Goal: Navigation & Orientation: Find specific page/section

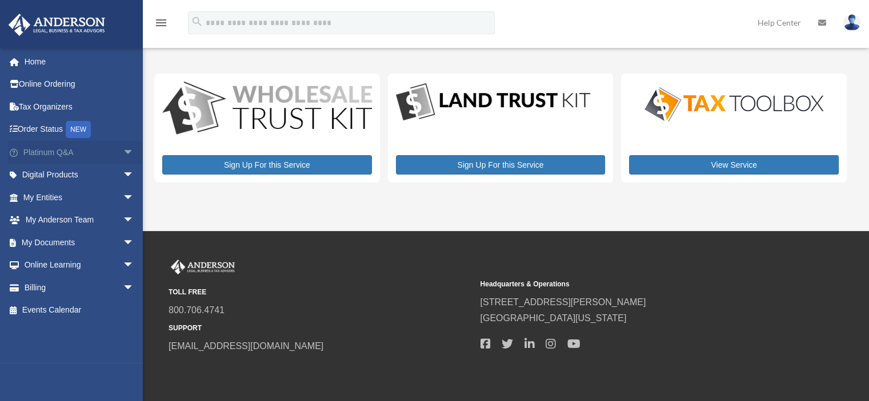
click at [39, 152] on link "Platinum Q&A arrow_drop_down" at bounding box center [79, 152] width 143 height 23
click at [39, 61] on link "Home" at bounding box center [79, 61] width 143 height 23
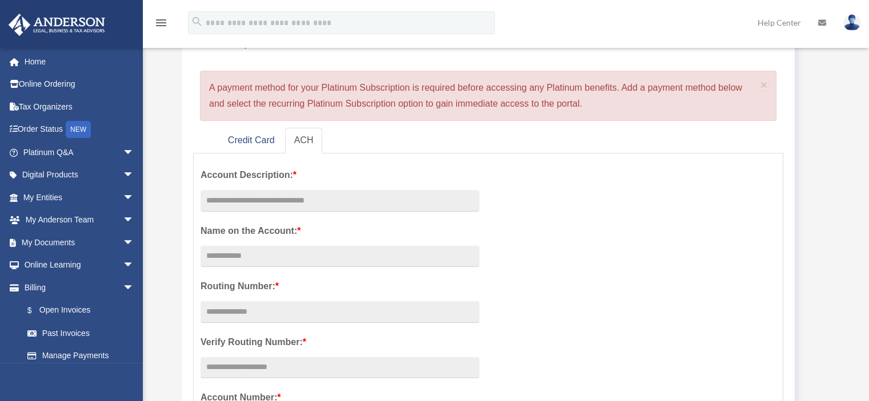
scroll to position [57, 0]
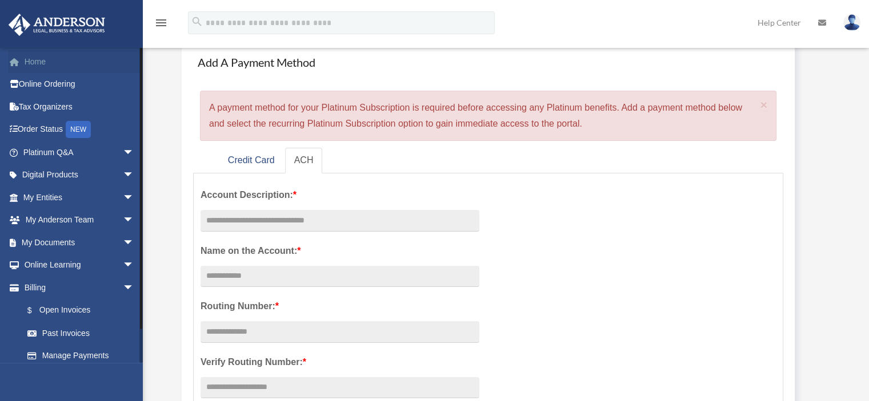
click at [41, 63] on link "Home" at bounding box center [79, 61] width 143 height 23
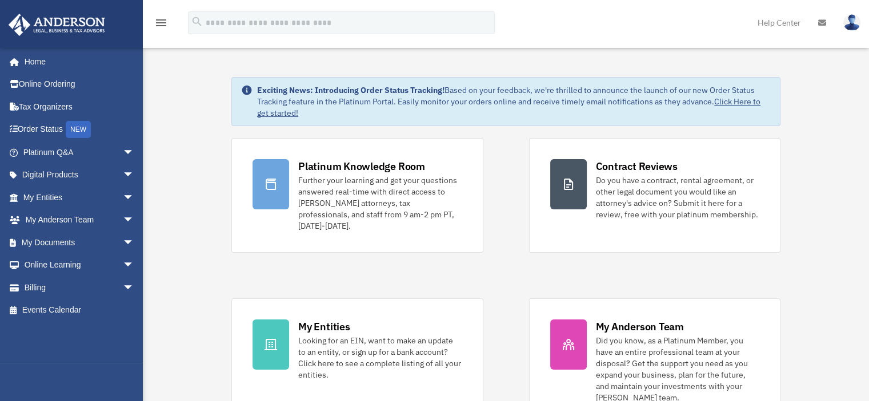
scroll to position [57, 0]
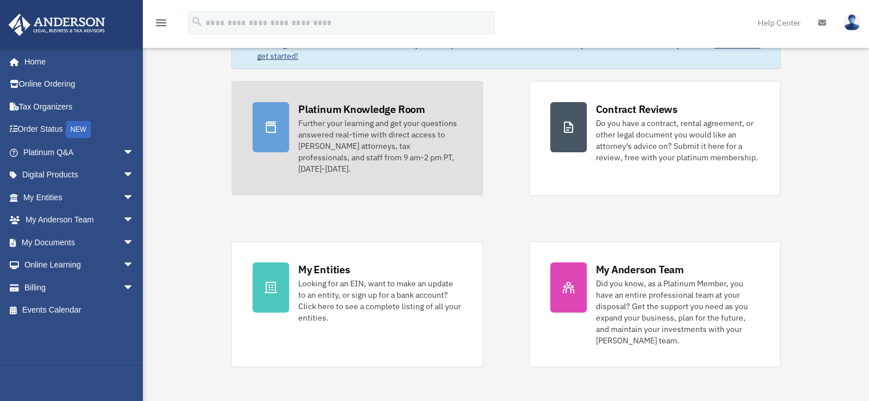
click at [350, 138] on div "Further your learning and get your questions answered real-time with direct acc…" at bounding box center [379, 146] width 163 height 57
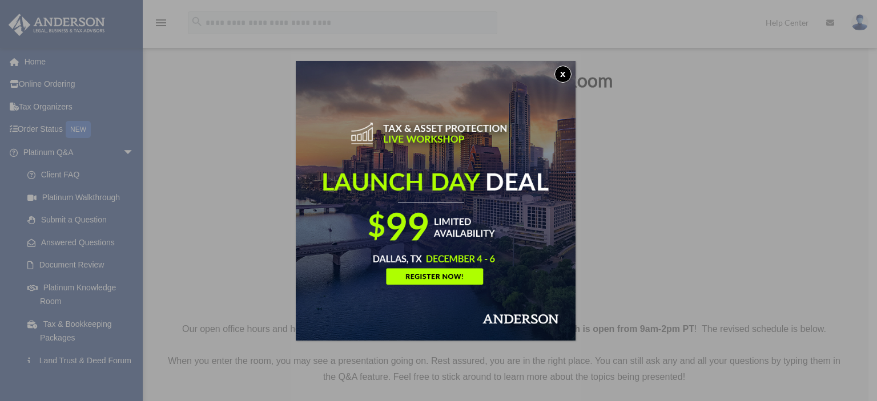
click at [564, 71] on button "x" at bounding box center [563, 74] width 17 height 17
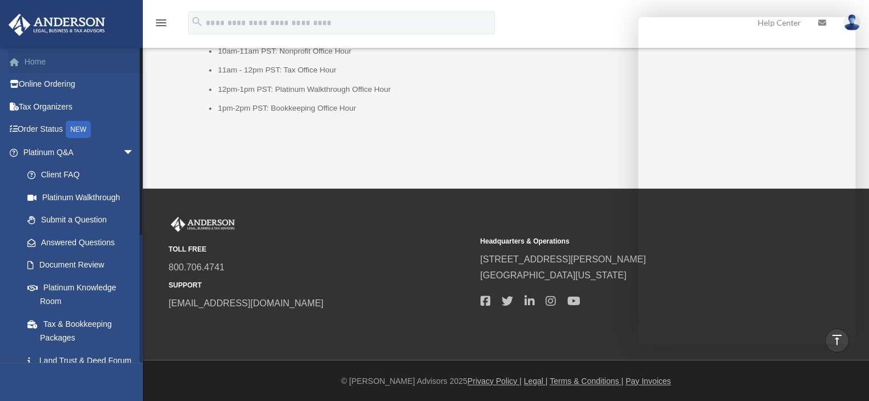
click at [37, 63] on link "Home" at bounding box center [79, 61] width 143 height 23
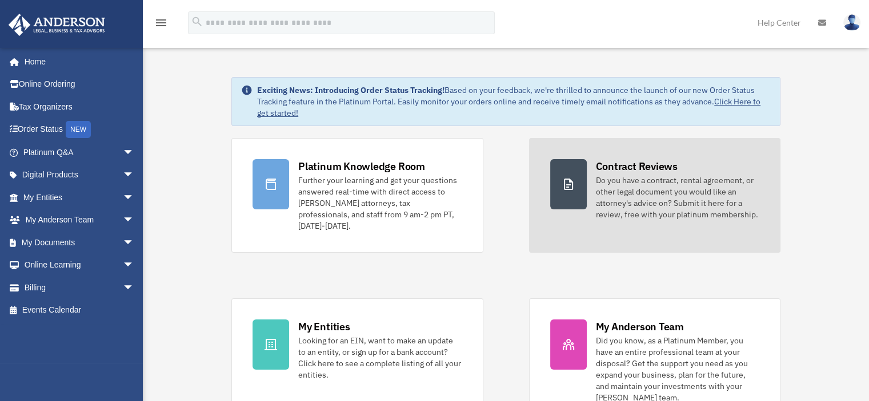
click at [681, 191] on div "Do you have a contract, rental agreement, or other legal document you would lik…" at bounding box center [677, 198] width 163 height 46
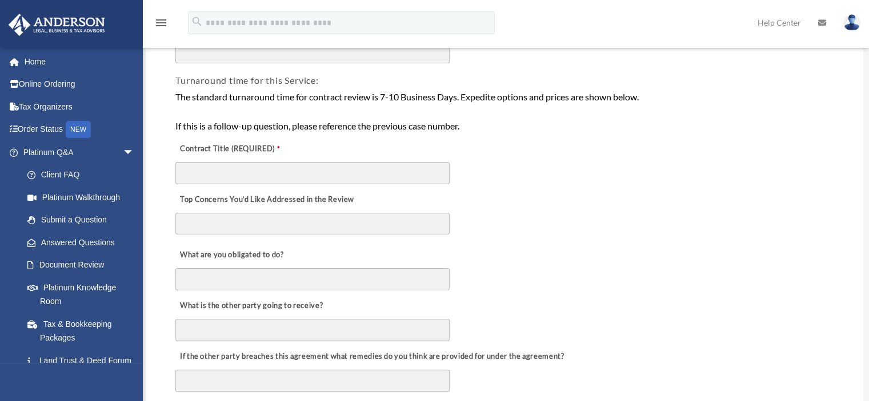
scroll to position [228, 0]
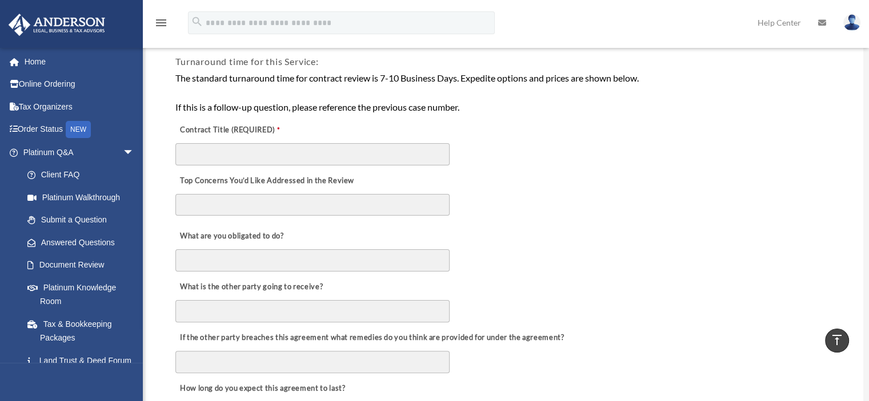
click at [0, 0] on input "**********" at bounding box center [0, 0] width 0 height 0
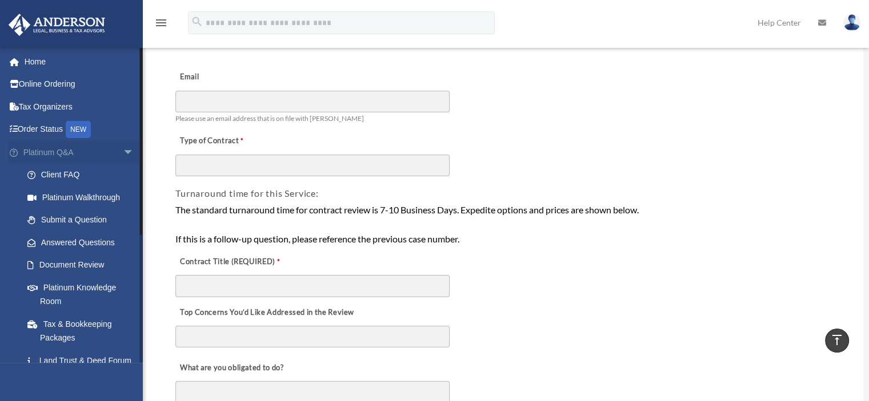
scroll to position [0, 0]
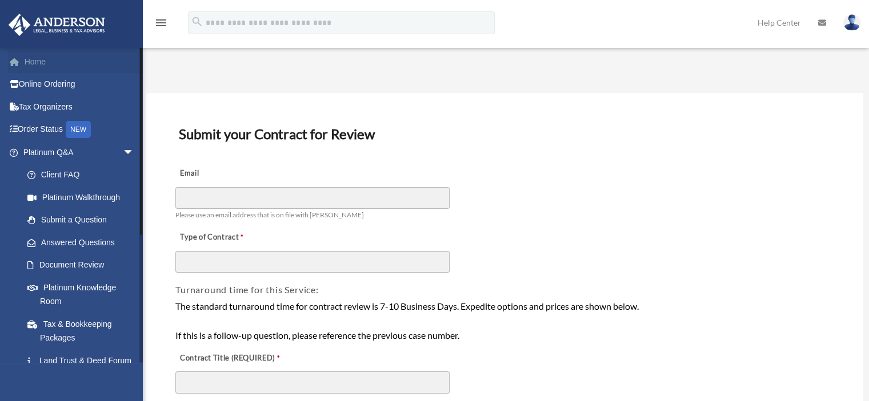
click at [34, 61] on link "Home" at bounding box center [79, 61] width 143 height 23
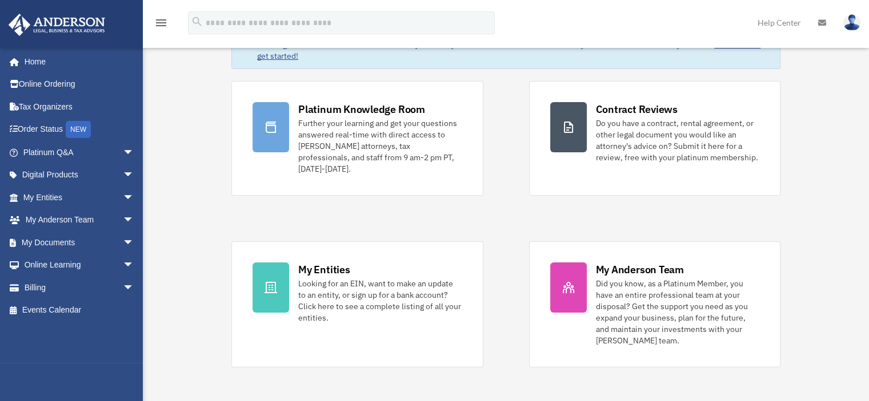
scroll to position [114, 0]
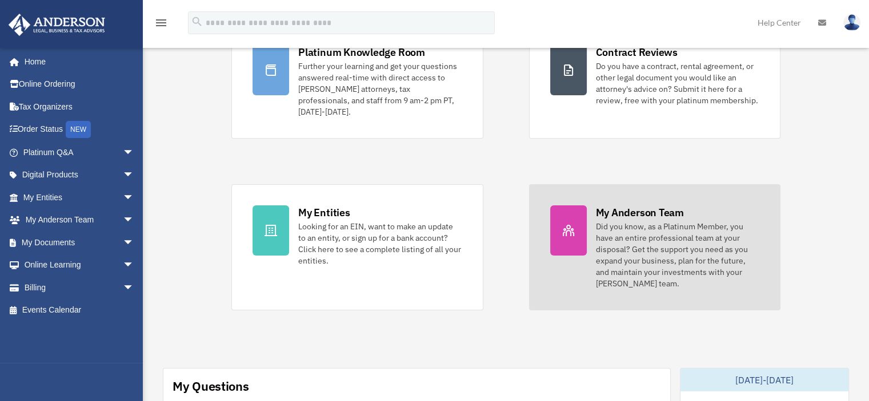
click at [633, 228] on div "Did you know, as a Platinum Member, you have an entire professional team at you…" at bounding box center [677, 255] width 163 height 69
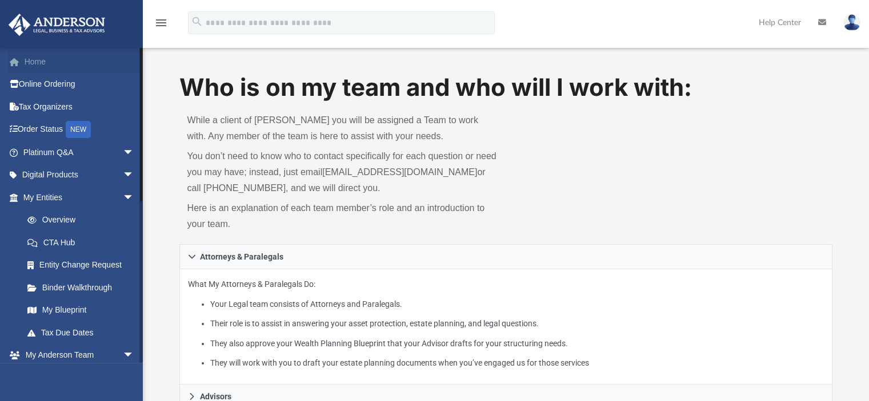
click at [51, 67] on link "Home" at bounding box center [79, 61] width 143 height 23
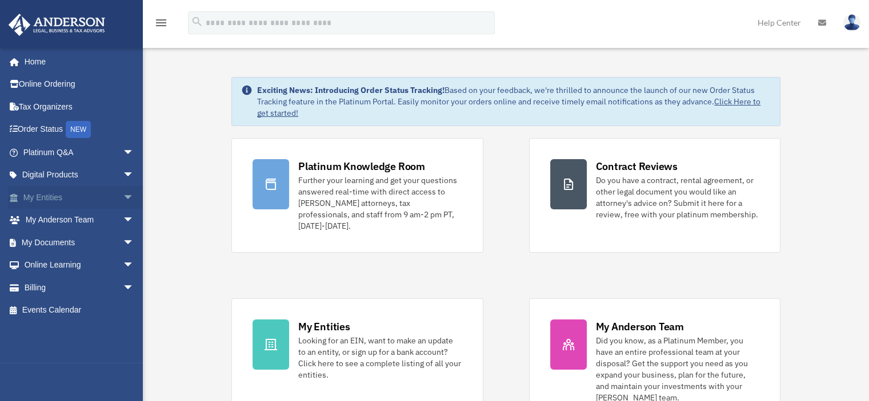
click at [33, 197] on link "My Entities arrow_drop_down" at bounding box center [79, 197] width 143 height 23
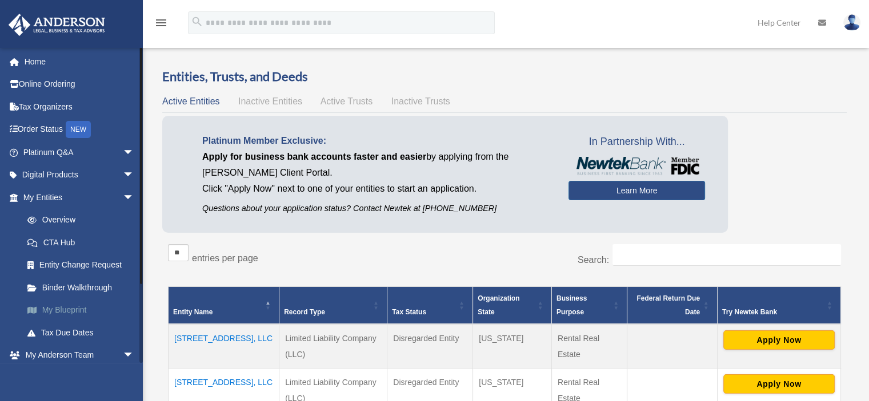
click at [59, 310] on link "My Blueprint" at bounding box center [83, 310] width 135 height 23
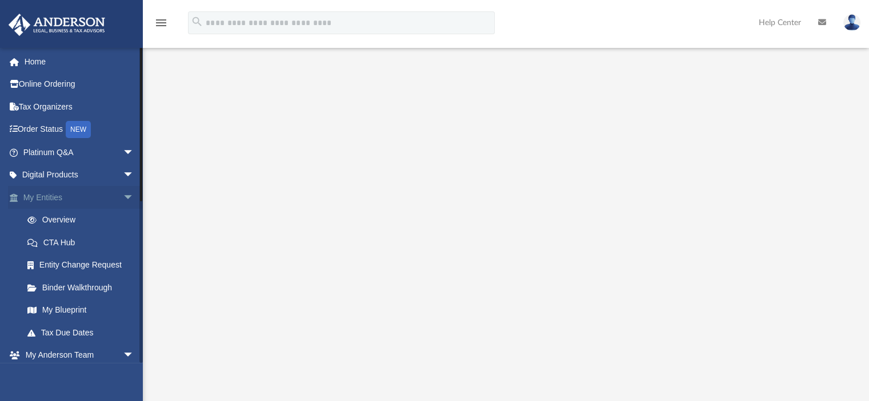
click at [62, 193] on link "My Entities arrow_drop_down" at bounding box center [79, 197] width 143 height 23
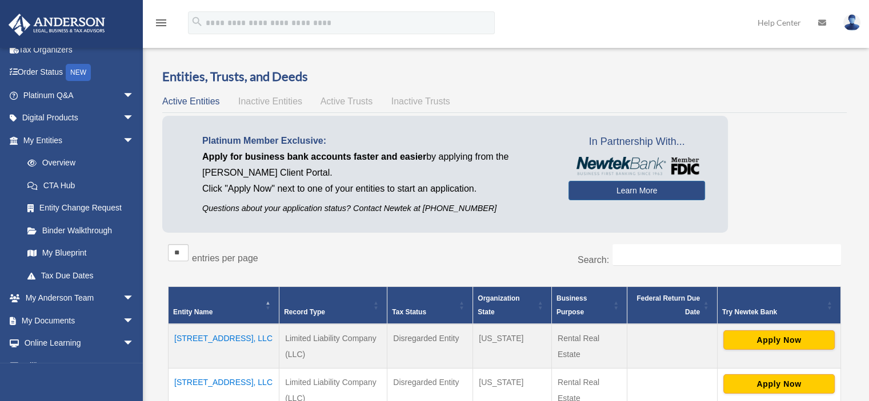
scroll to position [96, 0]
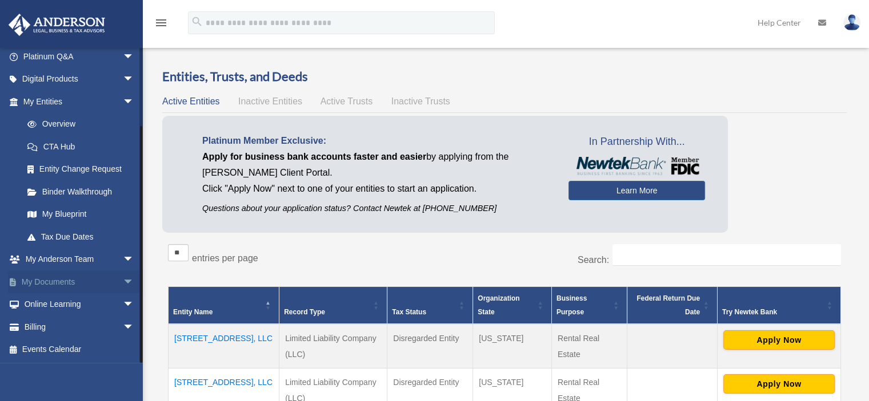
click at [123, 279] on span "arrow_drop_down" at bounding box center [134, 282] width 23 height 23
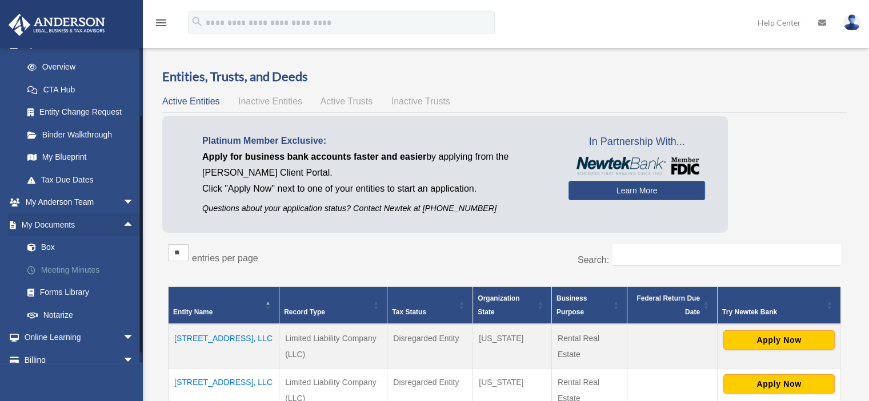
scroll to position [187, 0]
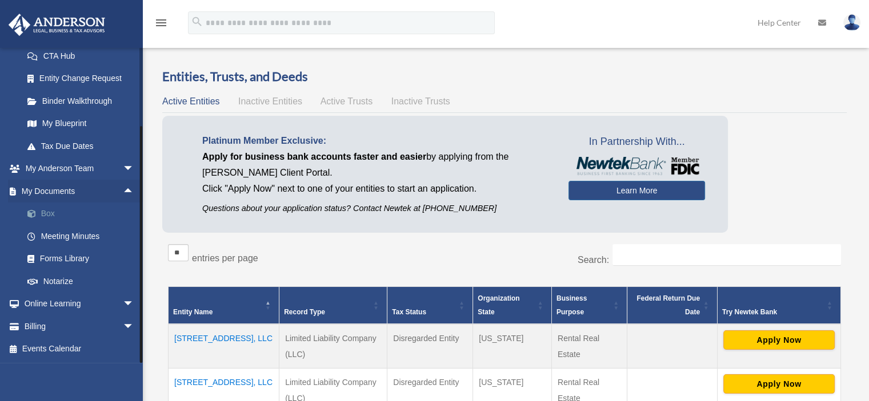
click at [48, 219] on link "Box" at bounding box center [83, 214] width 135 height 23
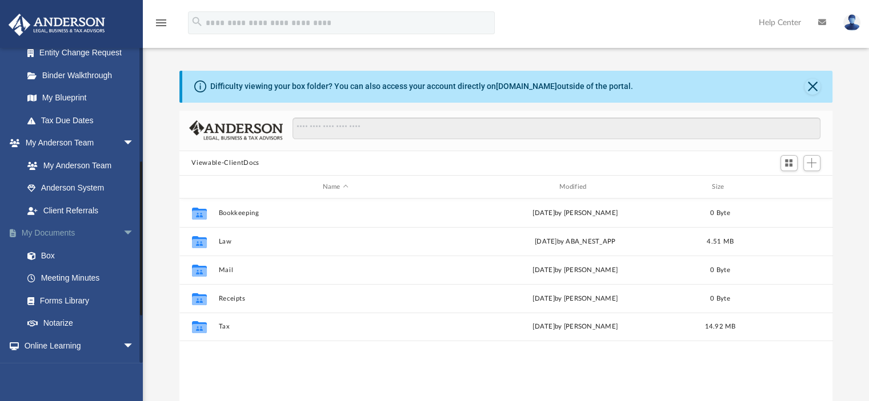
scroll to position [228, 0]
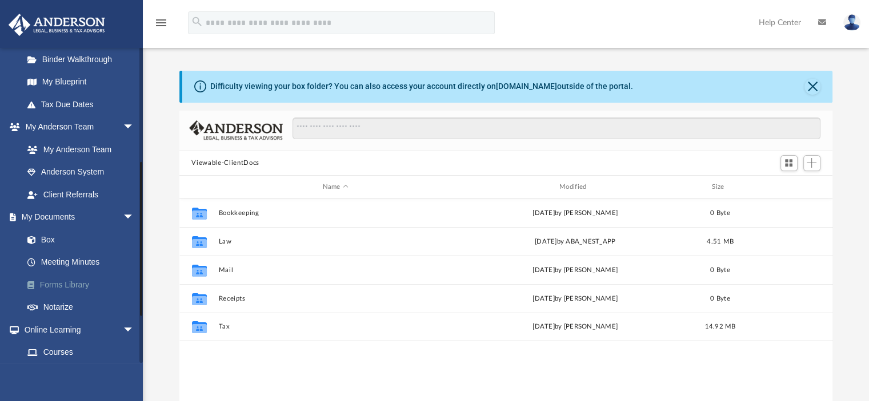
click at [52, 285] on link "Forms Library" at bounding box center [83, 285] width 135 height 23
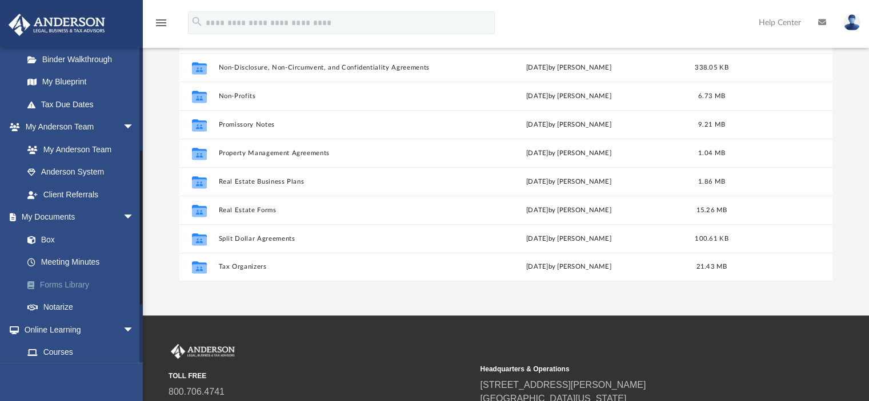
scroll to position [171, 0]
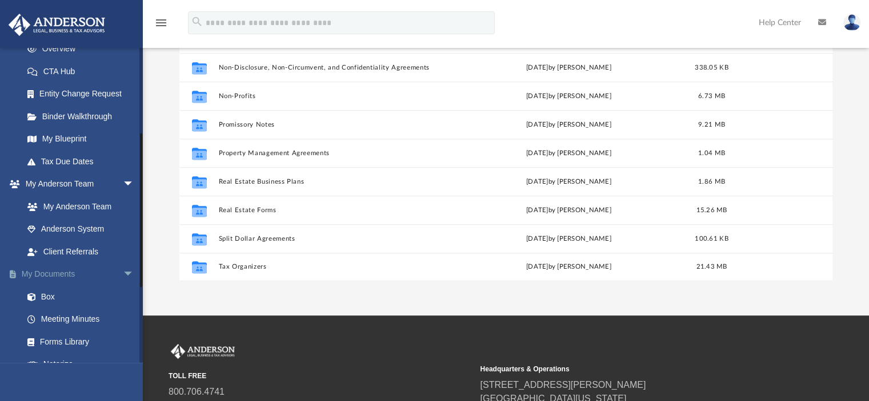
click at [123, 270] on span "arrow_drop_down" at bounding box center [134, 274] width 23 height 23
click at [123, 180] on span "arrow_drop_down" at bounding box center [134, 184] width 23 height 23
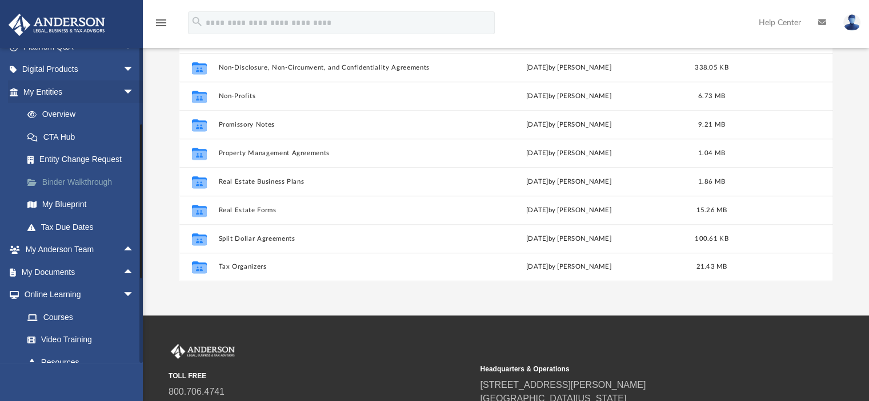
scroll to position [50, 0]
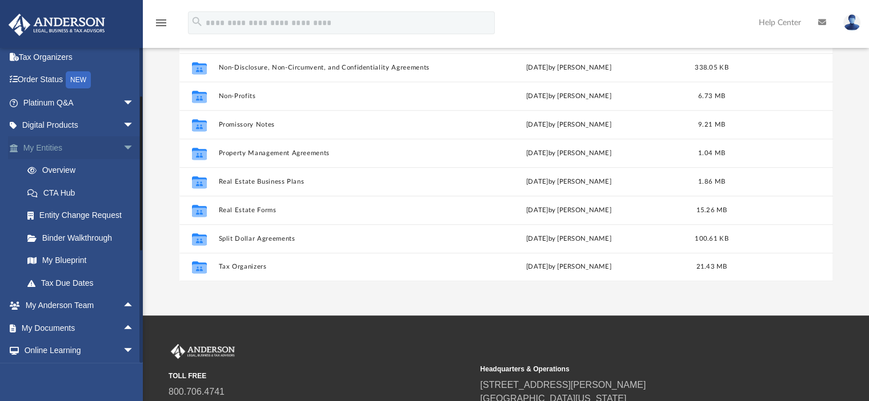
click at [124, 152] on span "arrow_drop_down" at bounding box center [134, 147] width 23 height 23
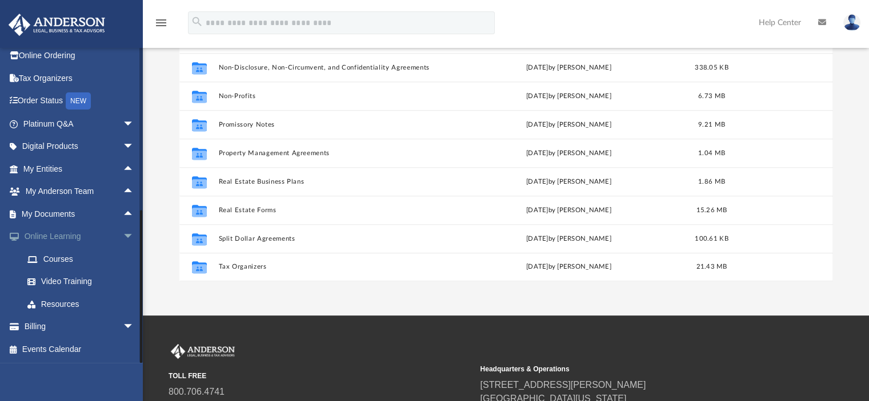
click at [123, 237] on span "arrow_drop_down" at bounding box center [134, 237] width 23 height 23
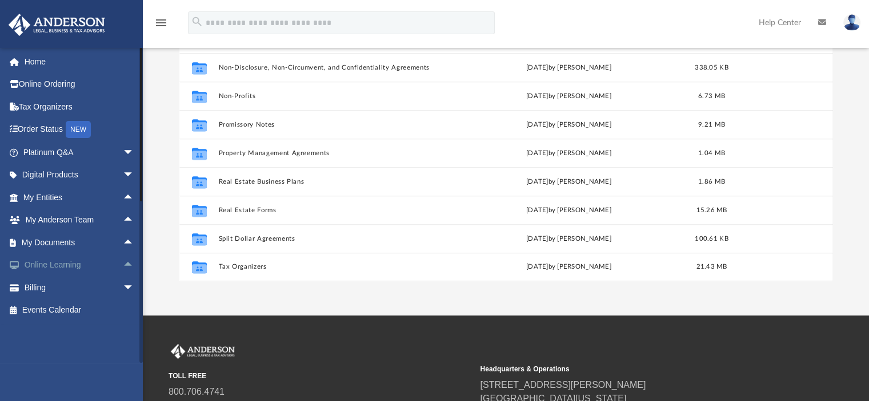
scroll to position [0, 0]
click at [123, 284] on span "arrow_drop_down" at bounding box center [134, 287] width 23 height 23
click at [123, 194] on span "arrow_drop_up" at bounding box center [134, 197] width 23 height 23
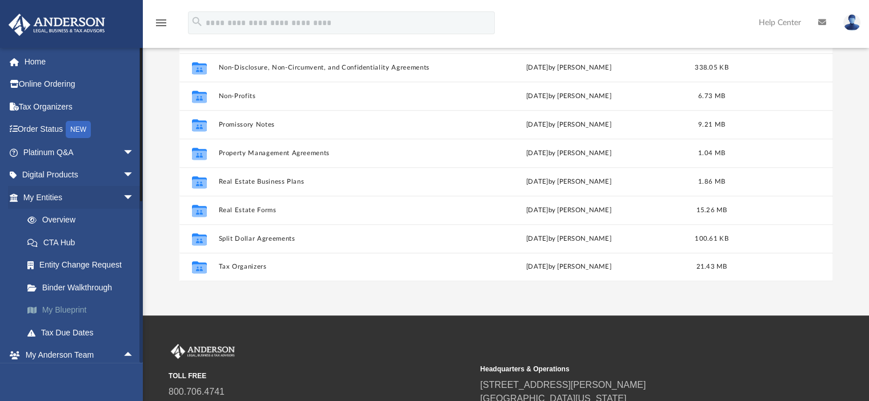
click at [48, 312] on link "My Blueprint" at bounding box center [83, 310] width 135 height 23
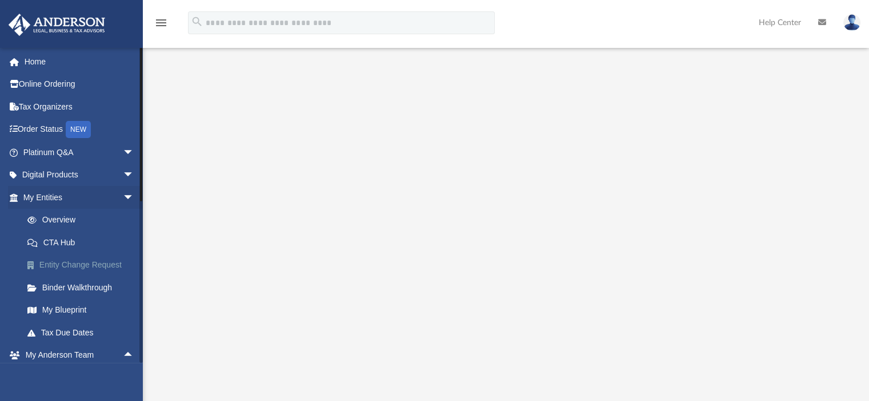
click at [57, 267] on link "Entity Change Request" at bounding box center [83, 265] width 135 height 23
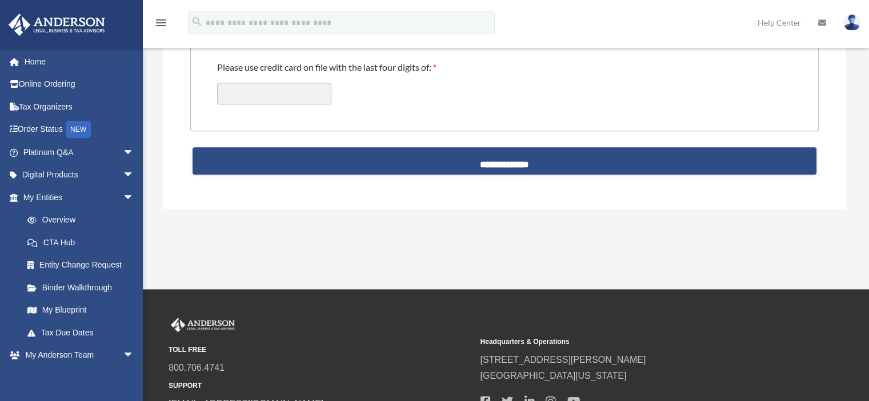
scroll to position [571, 0]
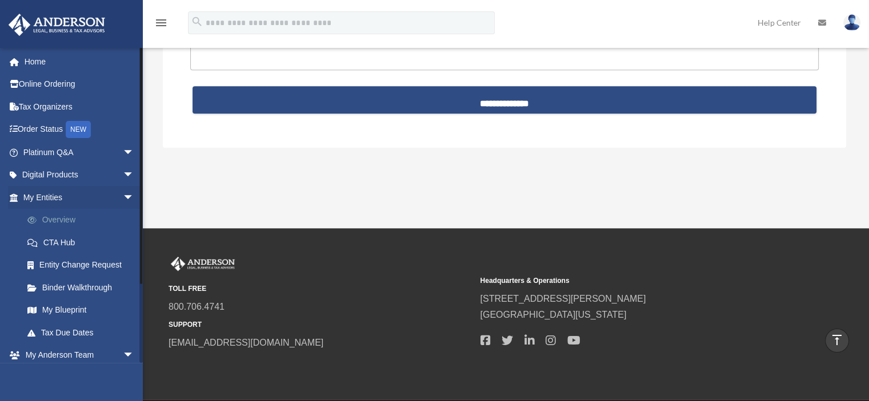
click at [66, 220] on link "Overview" at bounding box center [83, 220] width 135 height 23
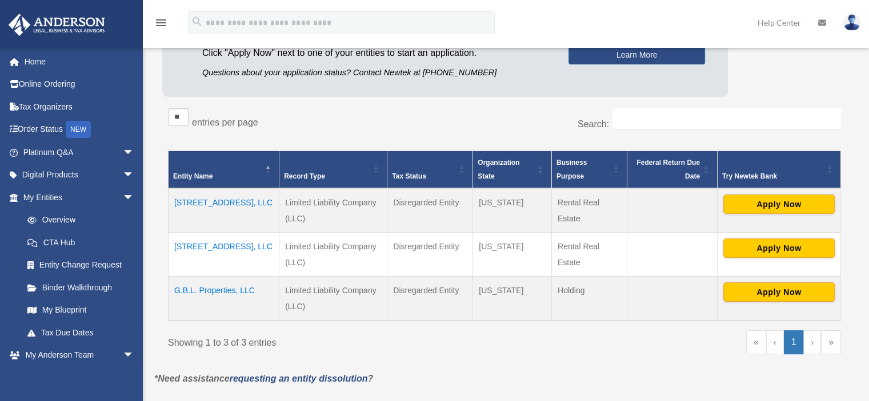
scroll to position [171, 0]
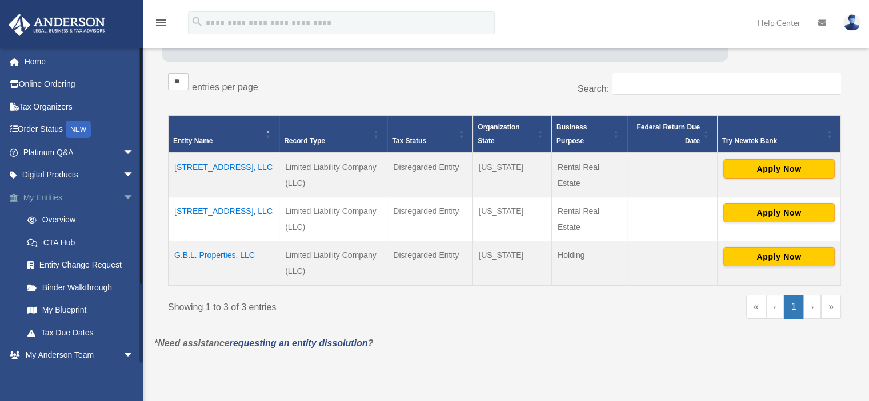
click at [123, 196] on span "arrow_drop_down" at bounding box center [134, 197] width 23 height 23
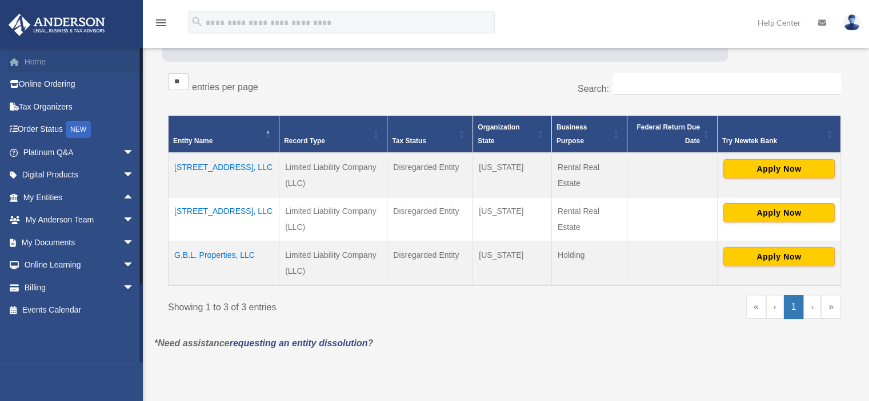
click at [37, 60] on link "Home" at bounding box center [79, 61] width 143 height 23
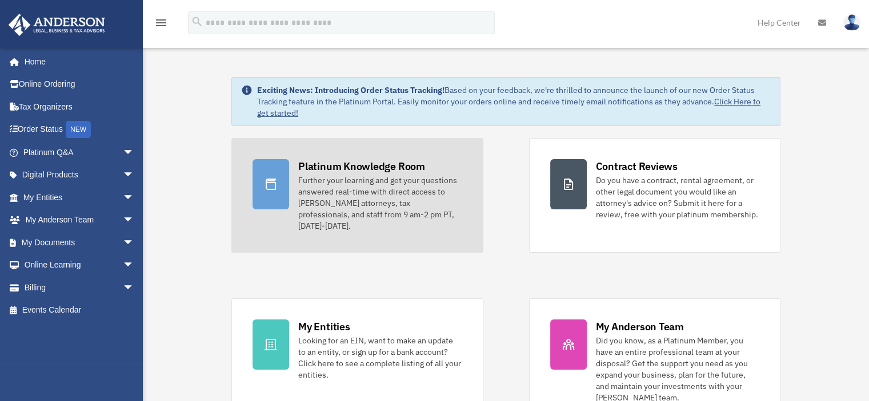
click at [351, 210] on div "Further your learning and get your questions answered real-time with direct acc…" at bounding box center [379, 203] width 163 height 57
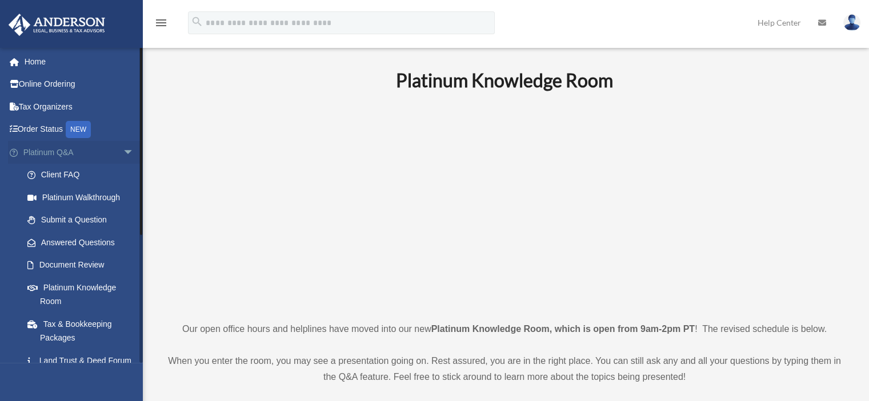
click at [123, 151] on span "arrow_drop_down" at bounding box center [134, 152] width 23 height 23
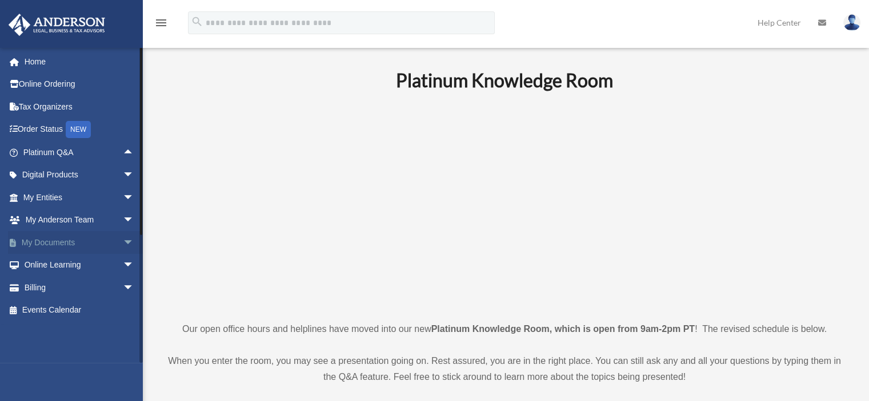
click at [98, 240] on link "My Documents arrow_drop_down" at bounding box center [79, 242] width 143 height 23
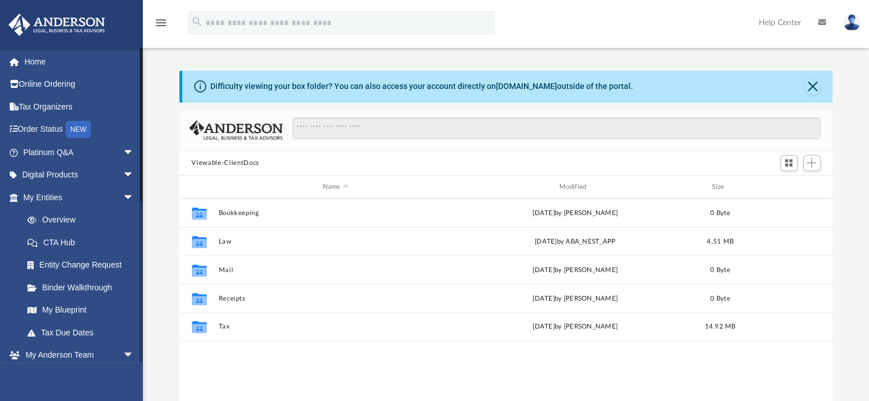
scroll to position [251, 644]
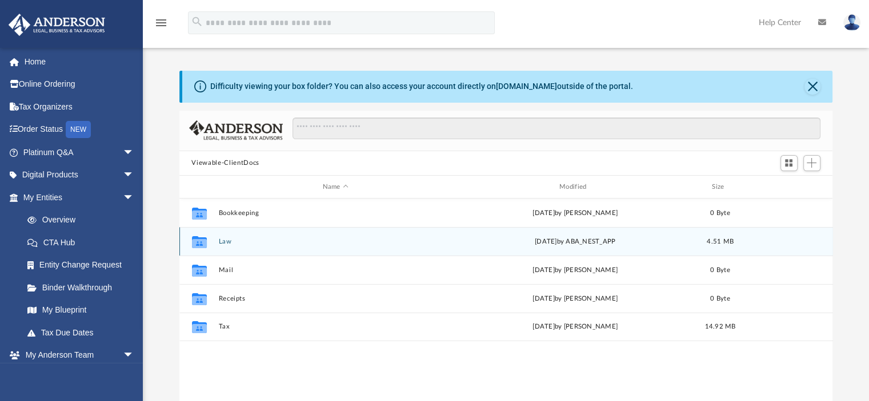
click at [222, 240] on button "Law" at bounding box center [335, 241] width 234 height 7
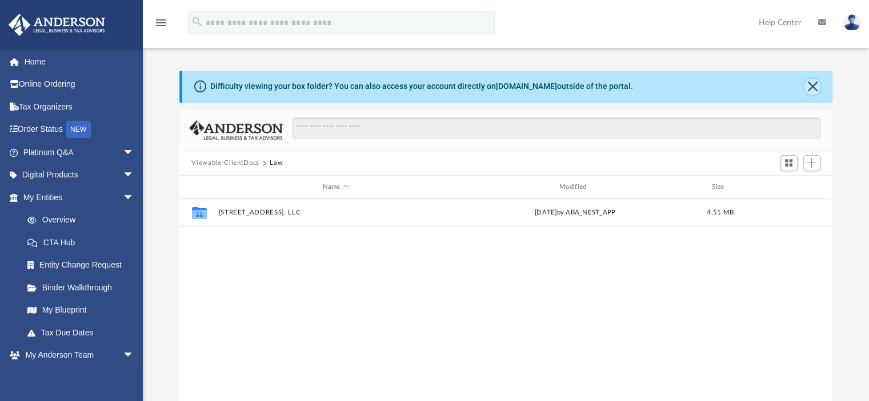
click at [809, 87] on button "Close" at bounding box center [812, 87] width 16 height 16
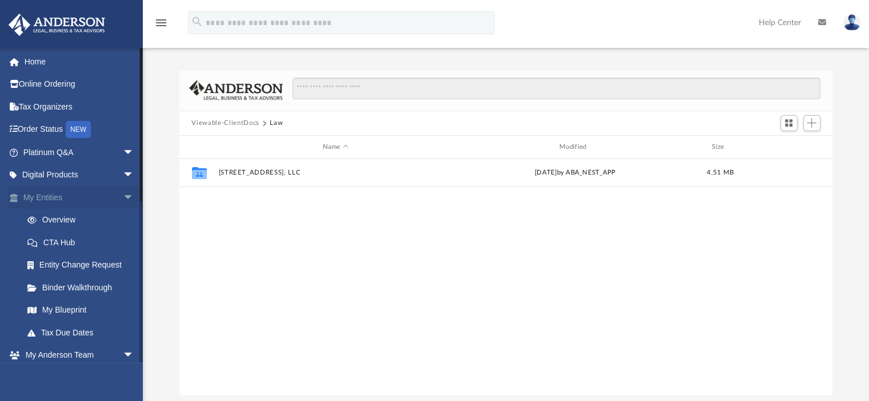
click at [123, 196] on span "arrow_drop_down" at bounding box center [134, 197] width 23 height 23
click at [123, 216] on span "arrow_drop_down" at bounding box center [134, 220] width 23 height 23
click at [123, 239] on span "arrow_drop_down" at bounding box center [134, 242] width 23 height 23
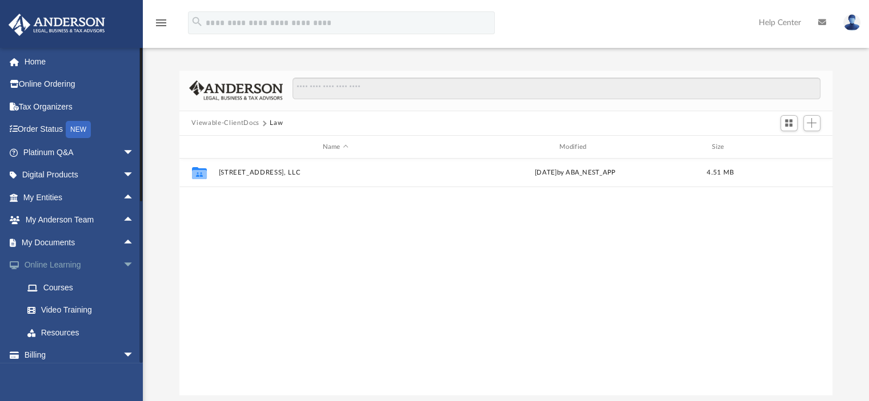
click at [123, 262] on span "arrow_drop_down" at bounding box center [134, 265] width 23 height 23
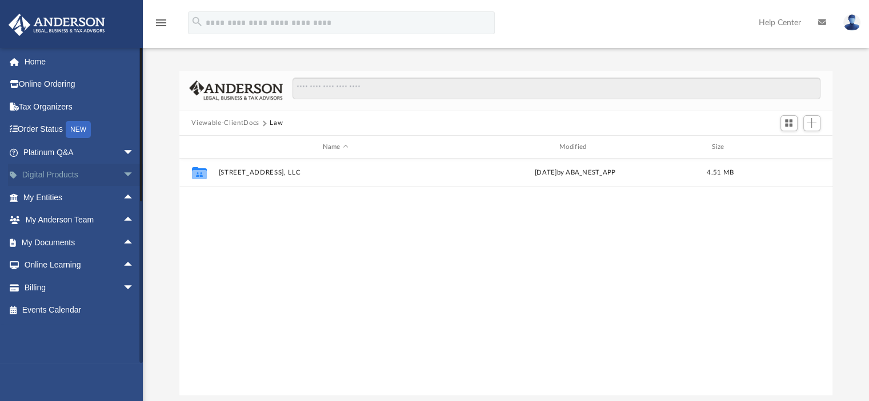
click at [53, 173] on link "Digital Products arrow_drop_down" at bounding box center [79, 175] width 143 height 23
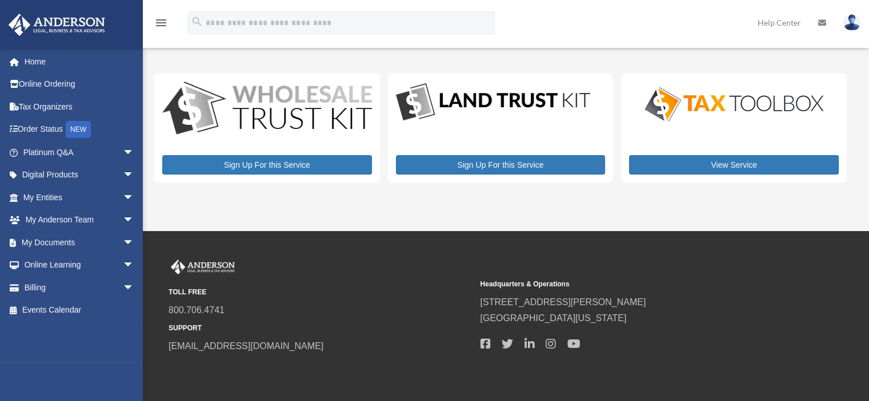
click at [123, 174] on span "arrow_drop_down" at bounding box center [134, 175] width 23 height 23
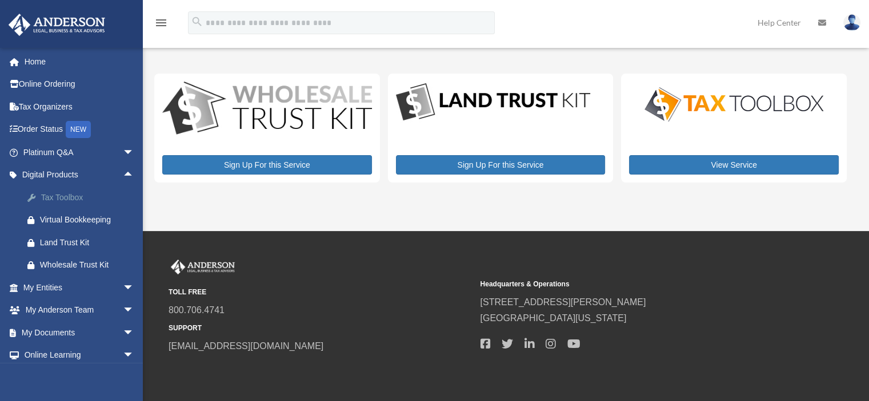
click at [58, 198] on div "Tax Toolbox" at bounding box center [88, 198] width 97 height 14
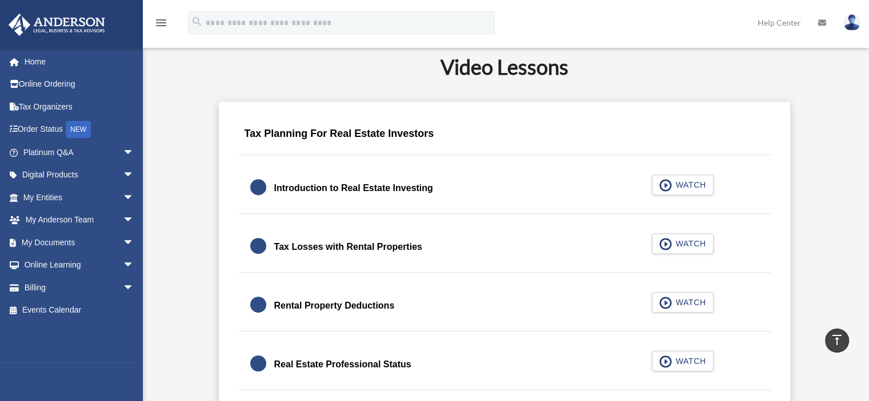
scroll to position [685, 0]
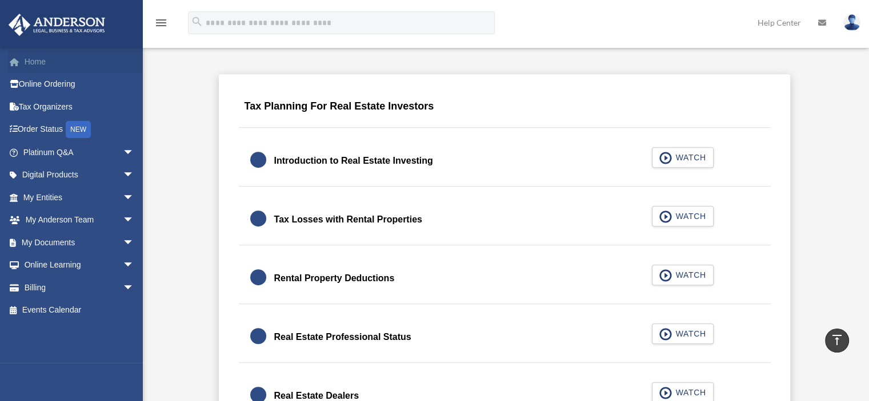
click at [41, 61] on link "Home" at bounding box center [79, 61] width 143 height 23
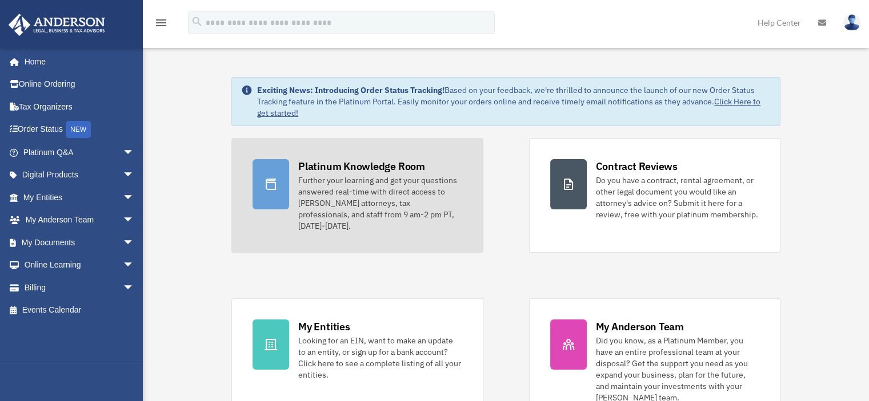
click at [341, 203] on div "Further your learning and get your questions answered real-time with direct acc…" at bounding box center [379, 203] width 163 height 57
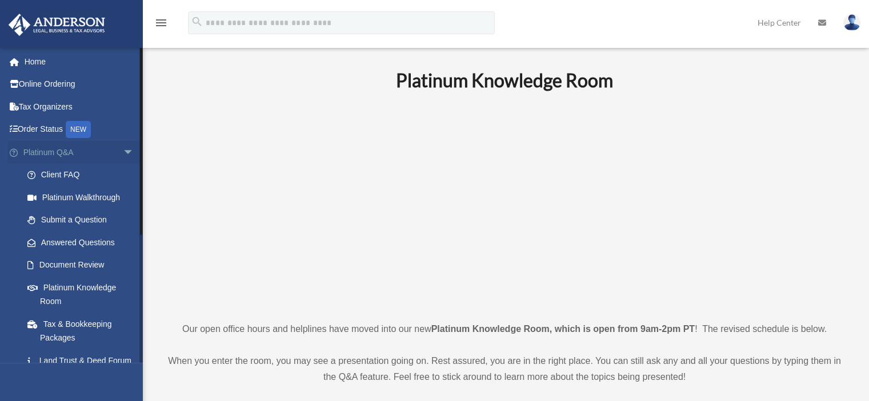
click at [123, 153] on span "arrow_drop_down" at bounding box center [134, 152] width 23 height 23
